Goal: Navigation & Orientation: Find specific page/section

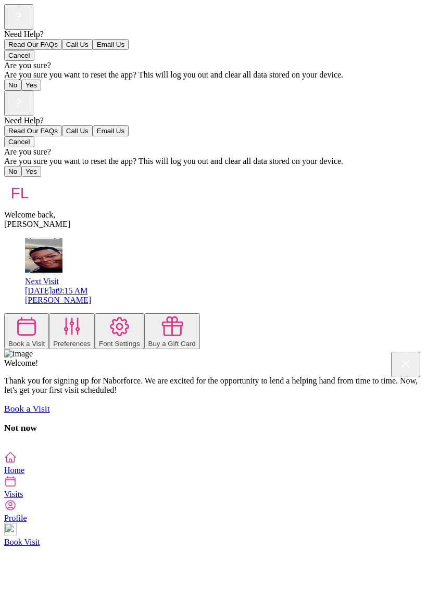
click at [303, 451] on div "Need Help? Read Our FAQs Call Us Email Us Cancel Are you sure? Are you sure you…" at bounding box center [213, 271] width 419 height 361
click at [324, 451] on div "Need Help? Read Our FAQs Call Us Email Us Cancel Are you sure? Are you sure you…" at bounding box center [213, 271] width 419 height 361
click at [423, 414] on div "Need Help? Read Our FAQs Call Us Email Us Cancel Are you sure? Are you sure you…" at bounding box center [213, 271] width 419 height 361
click at [423, 451] on div "Need Help? Read Our FAQs Call Us Email Us Cancel Are you sure? Are you sure you…" at bounding box center [213, 271] width 419 height 361
click at [4, 442] on div at bounding box center [213, 446] width 419 height 9
